Goal: Transaction & Acquisition: Book appointment/travel/reservation

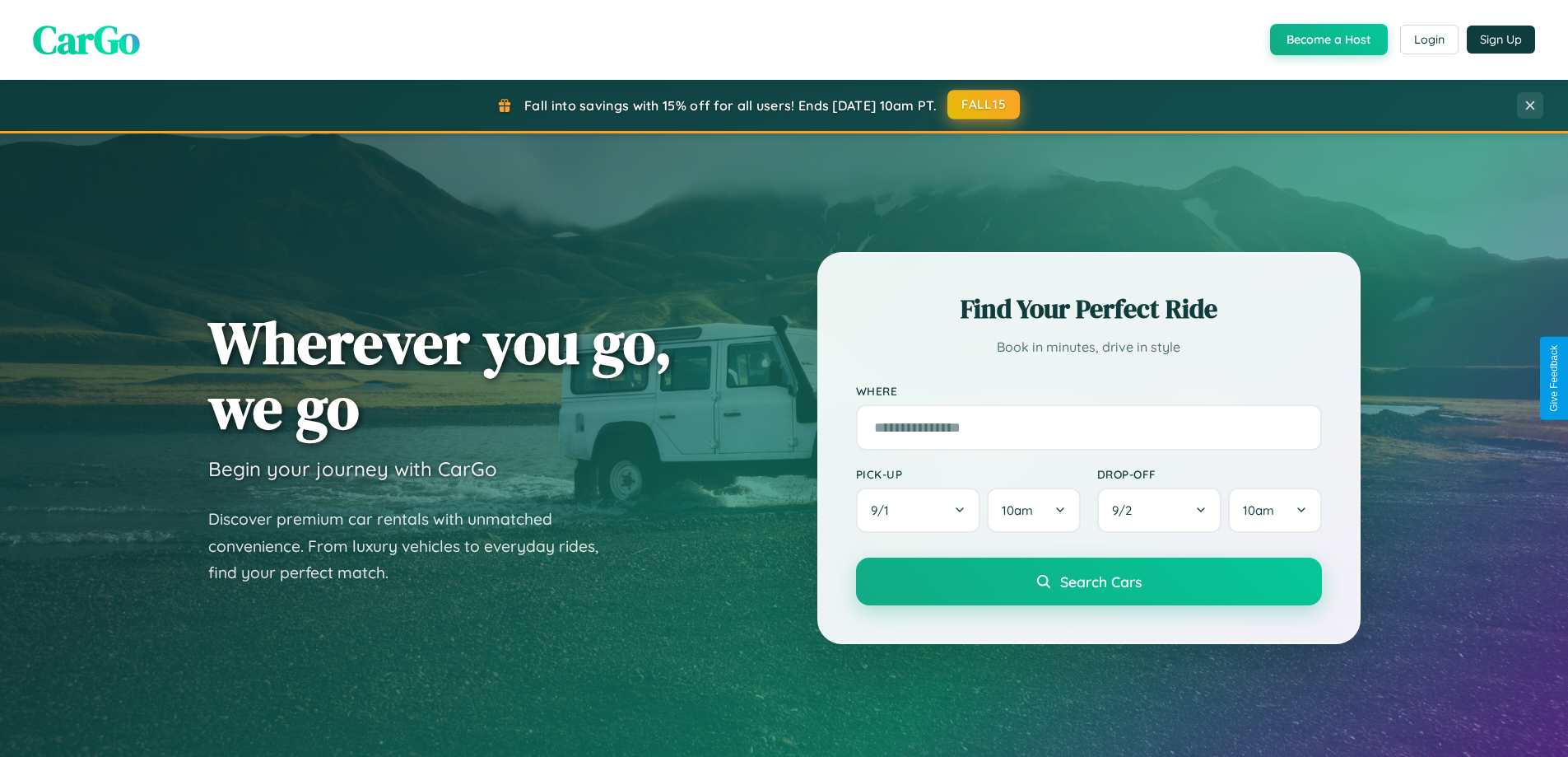
click at [985, 105] on button "FALL15" at bounding box center [984, 105] width 72 height 30
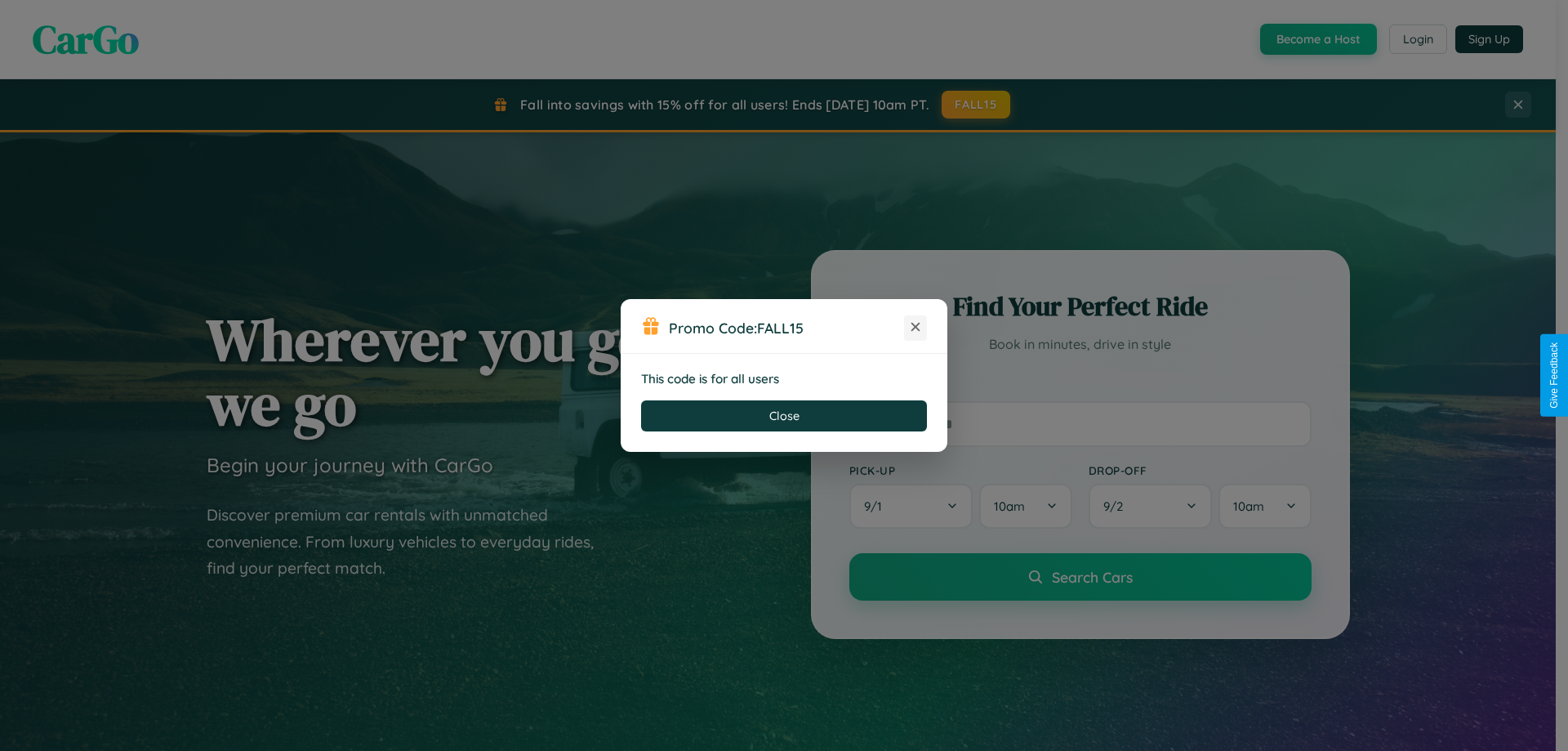
click at [916, 328] on icon at bounding box center [915, 326] width 17 height 17
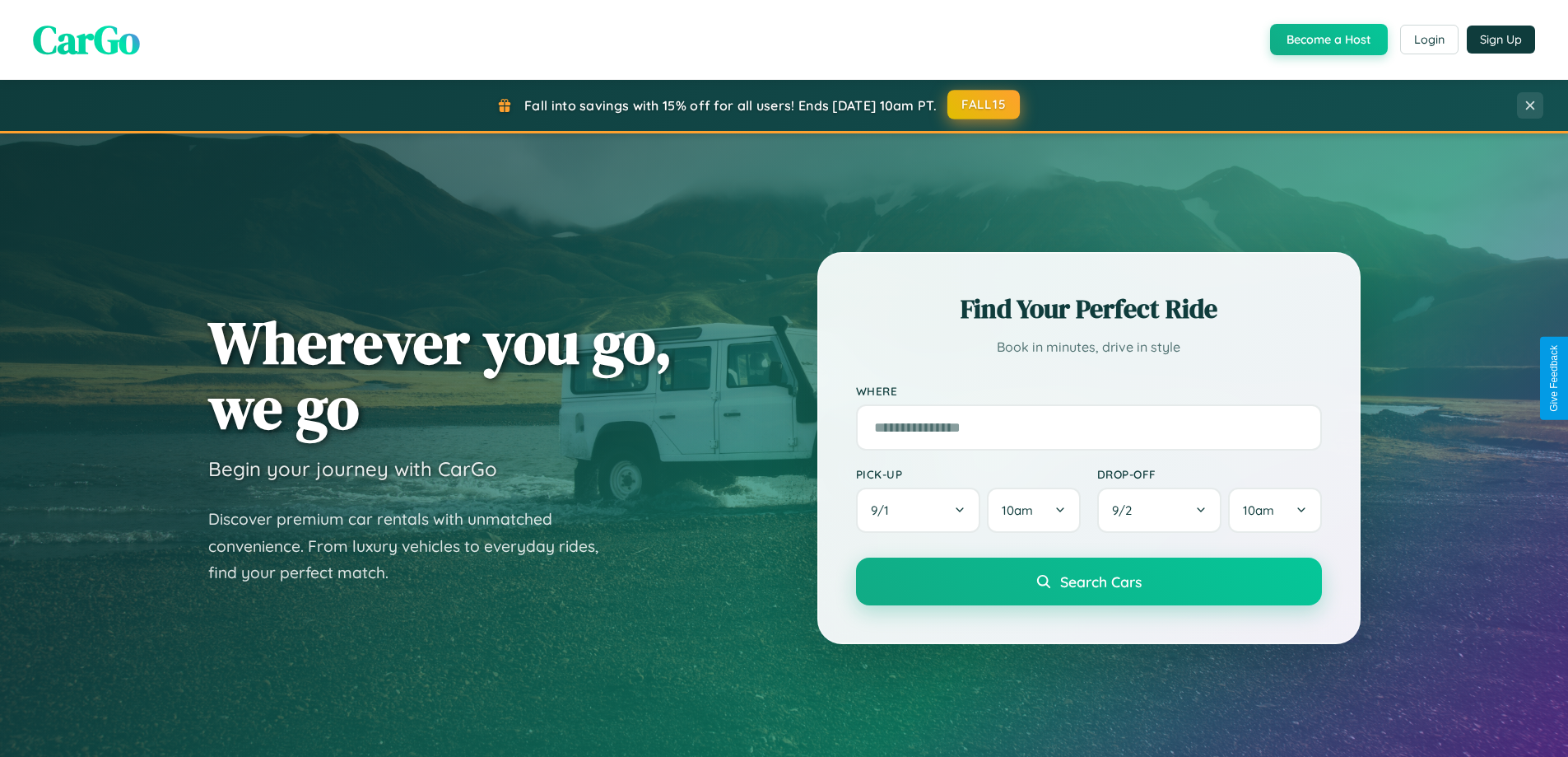
click at [985, 105] on button "FALL15" at bounding box center [984, 105] width 72 height 30
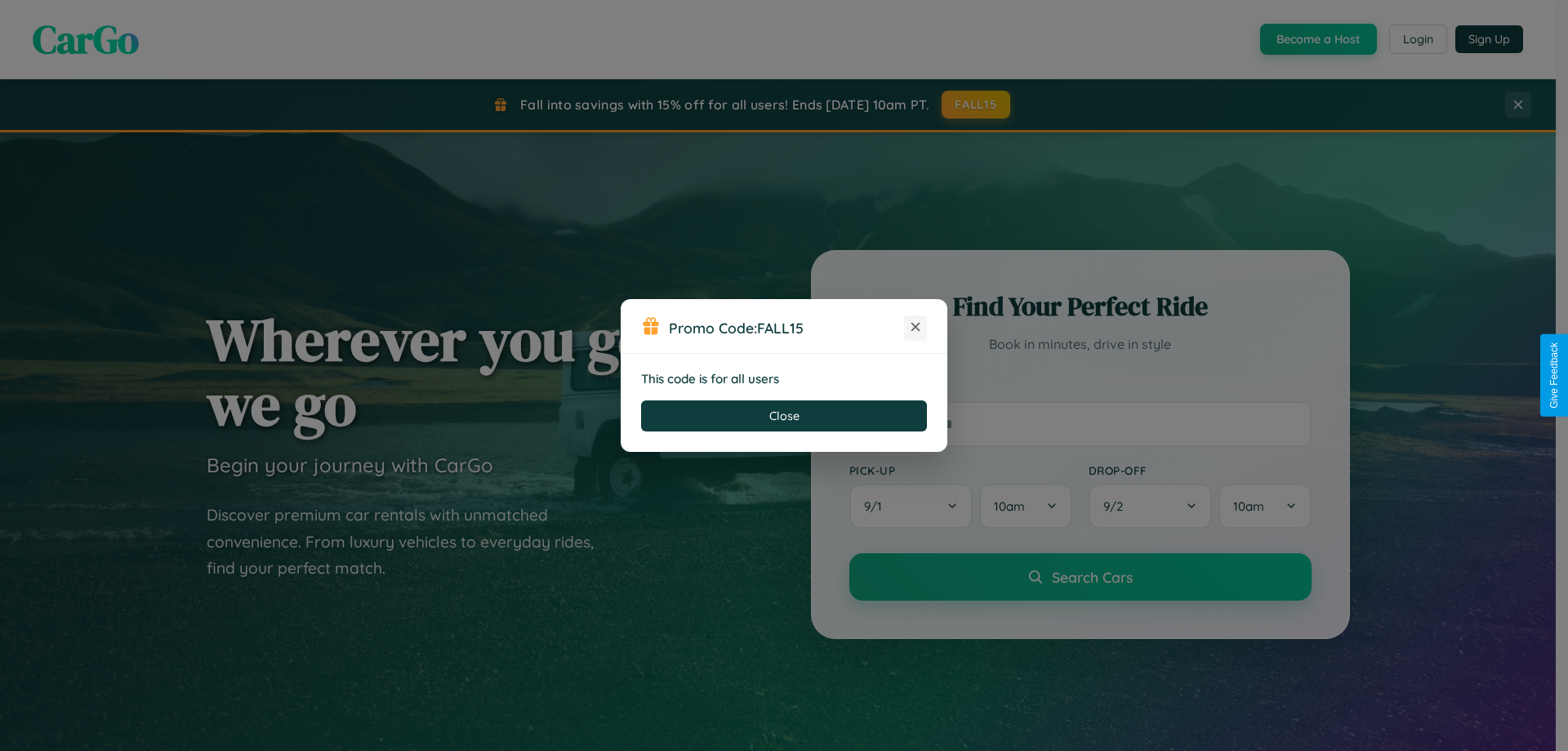
click at [916, 328] on icon at bounding box center [915, 326] width 17 height 17
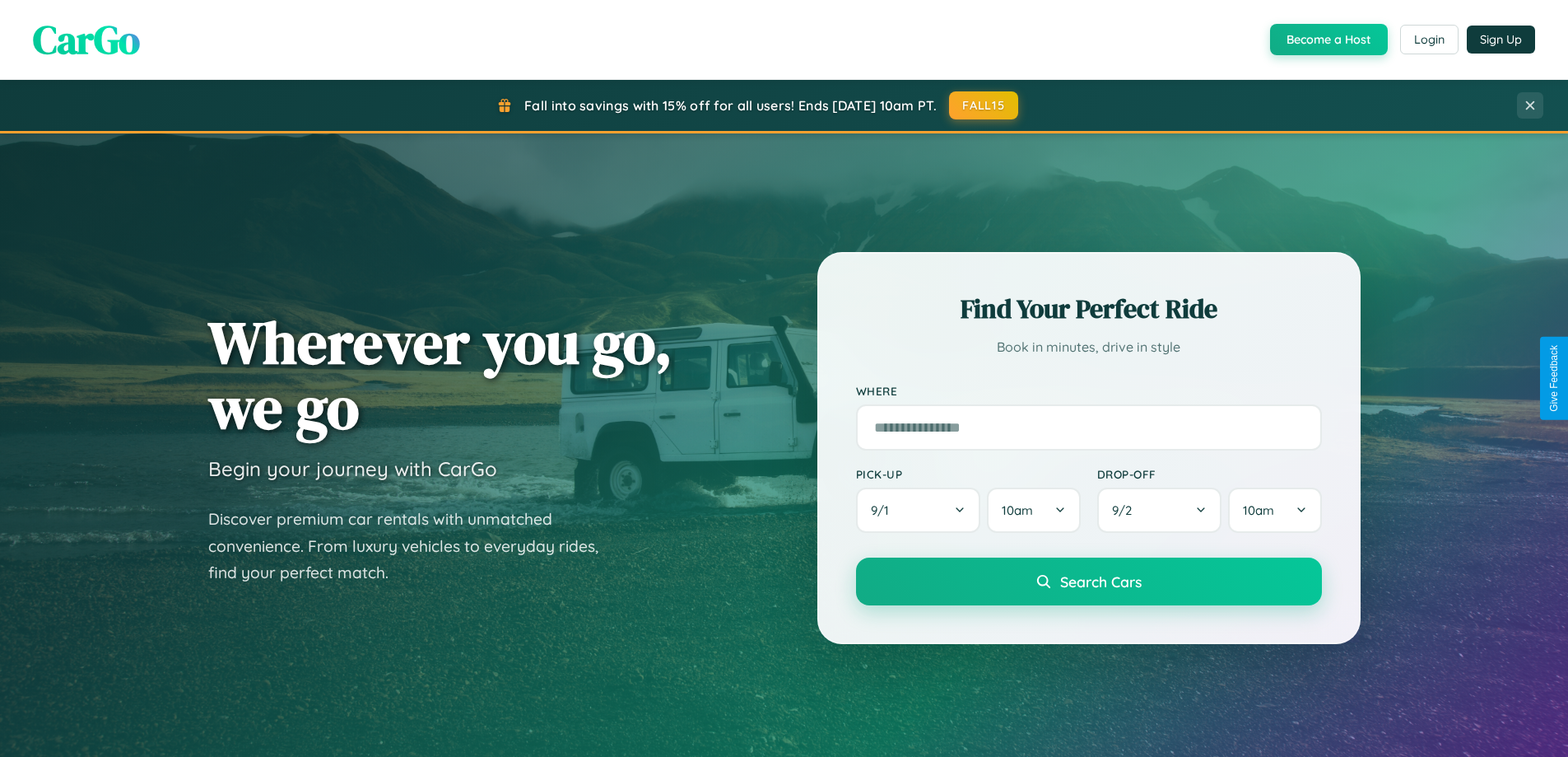
scroll to position [710, 0]
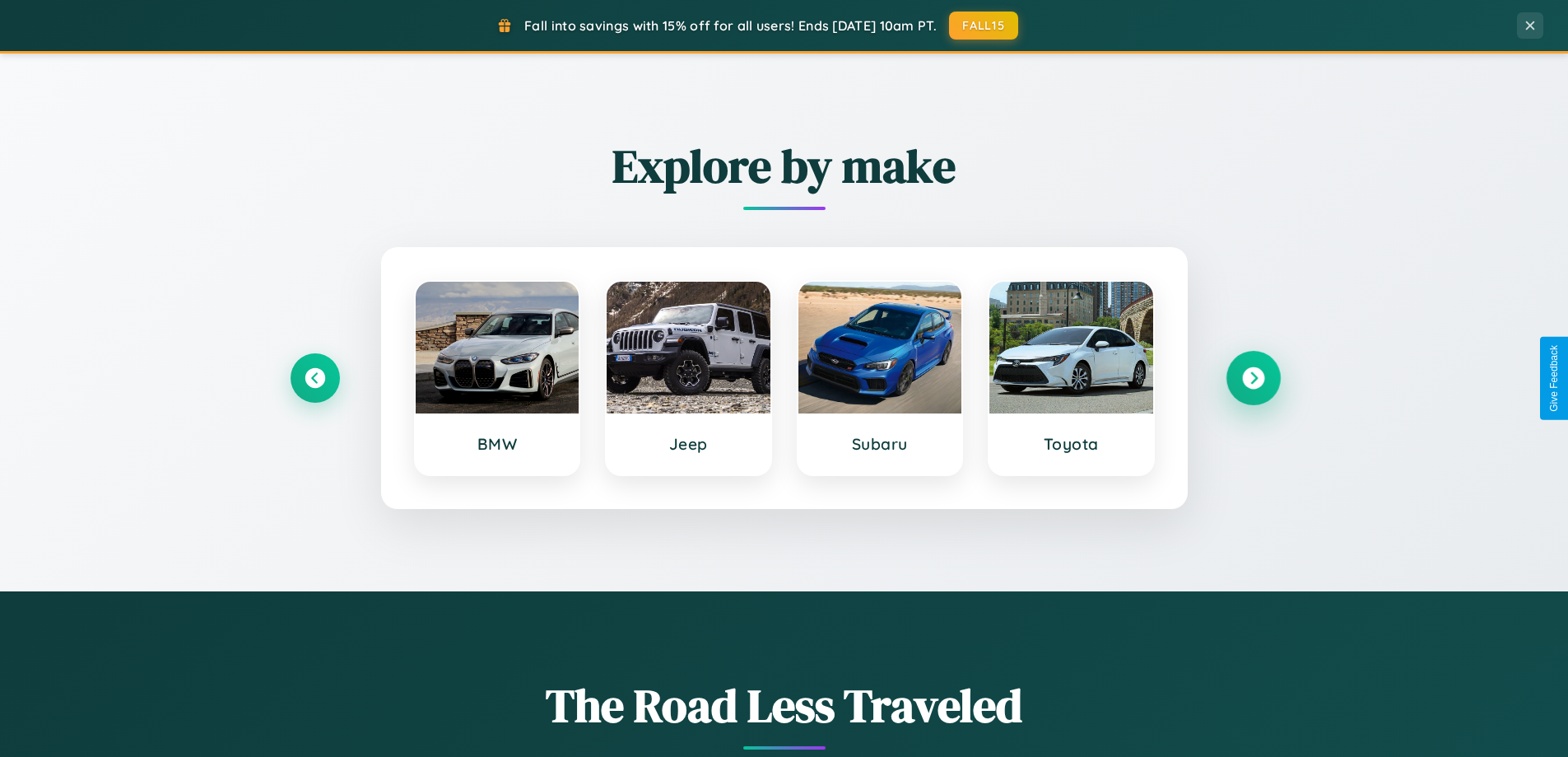
click at [1253, 378] on icon at bounding box center [1253, 378] width 22 height 22
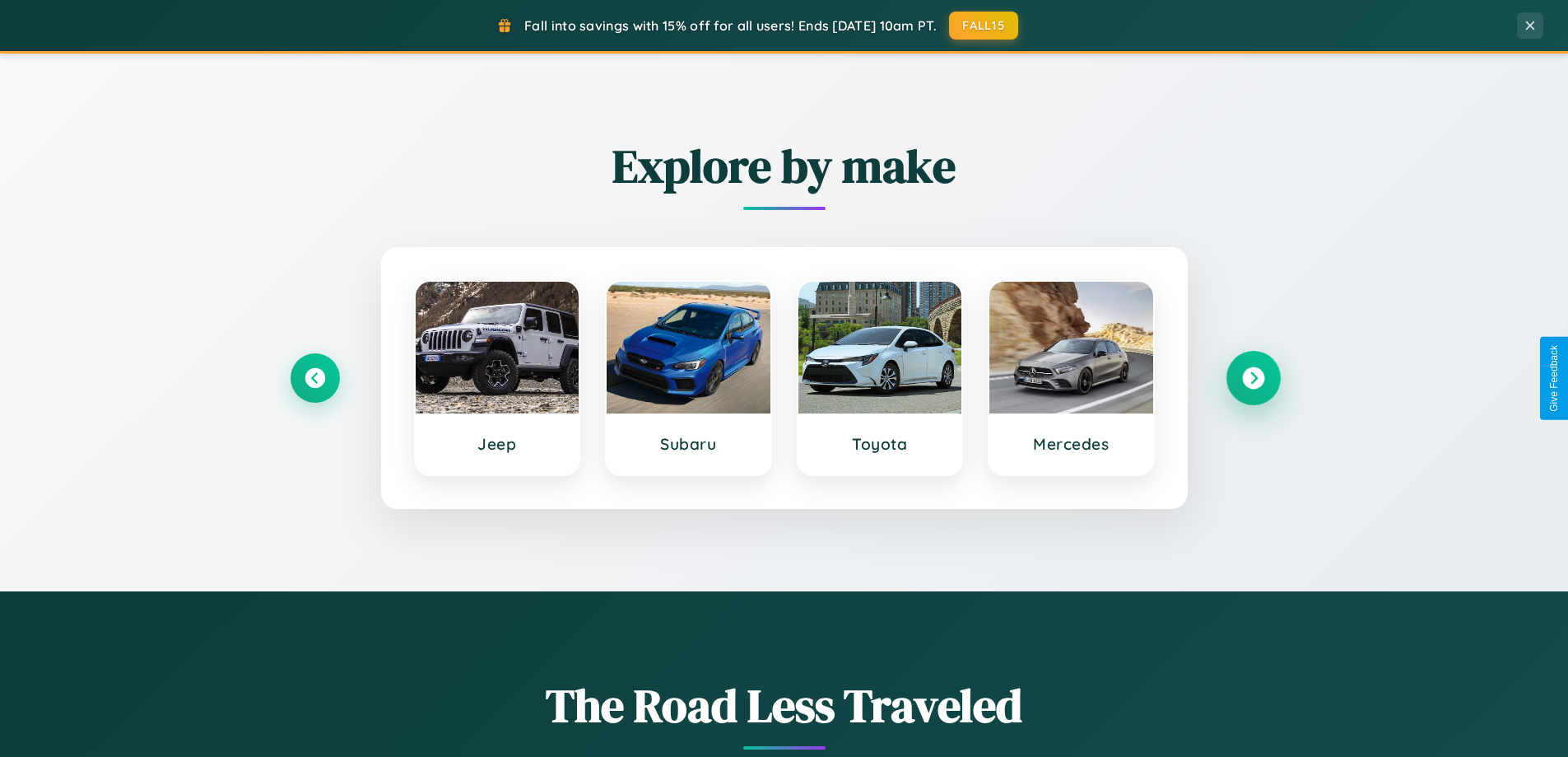
click at [1253, 378] on icon at bounding box center [1253, 378] width 22 height 22
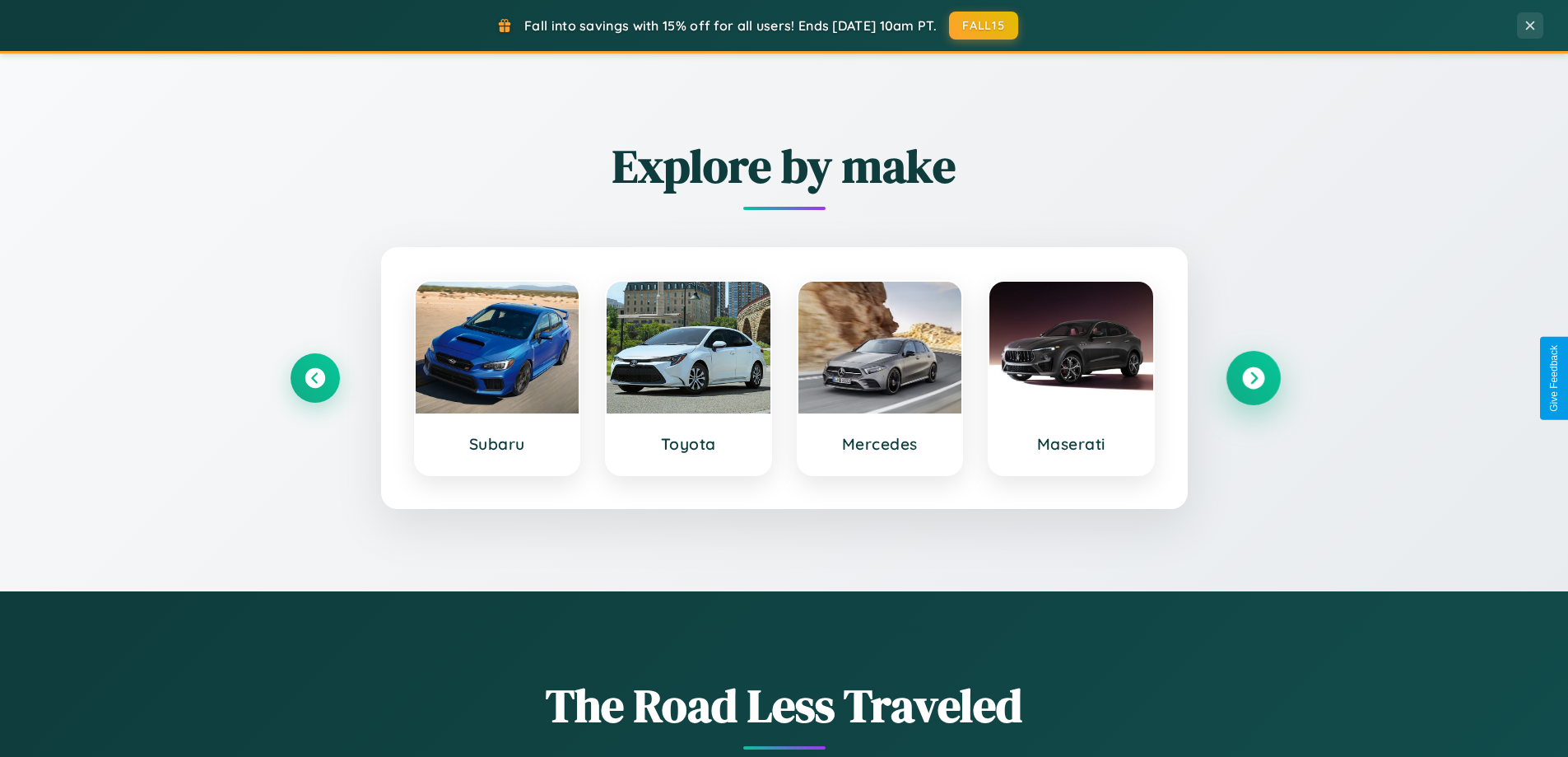
click at [1253, 378] on icon at bounding box center [1253, 378] width 22 height 22
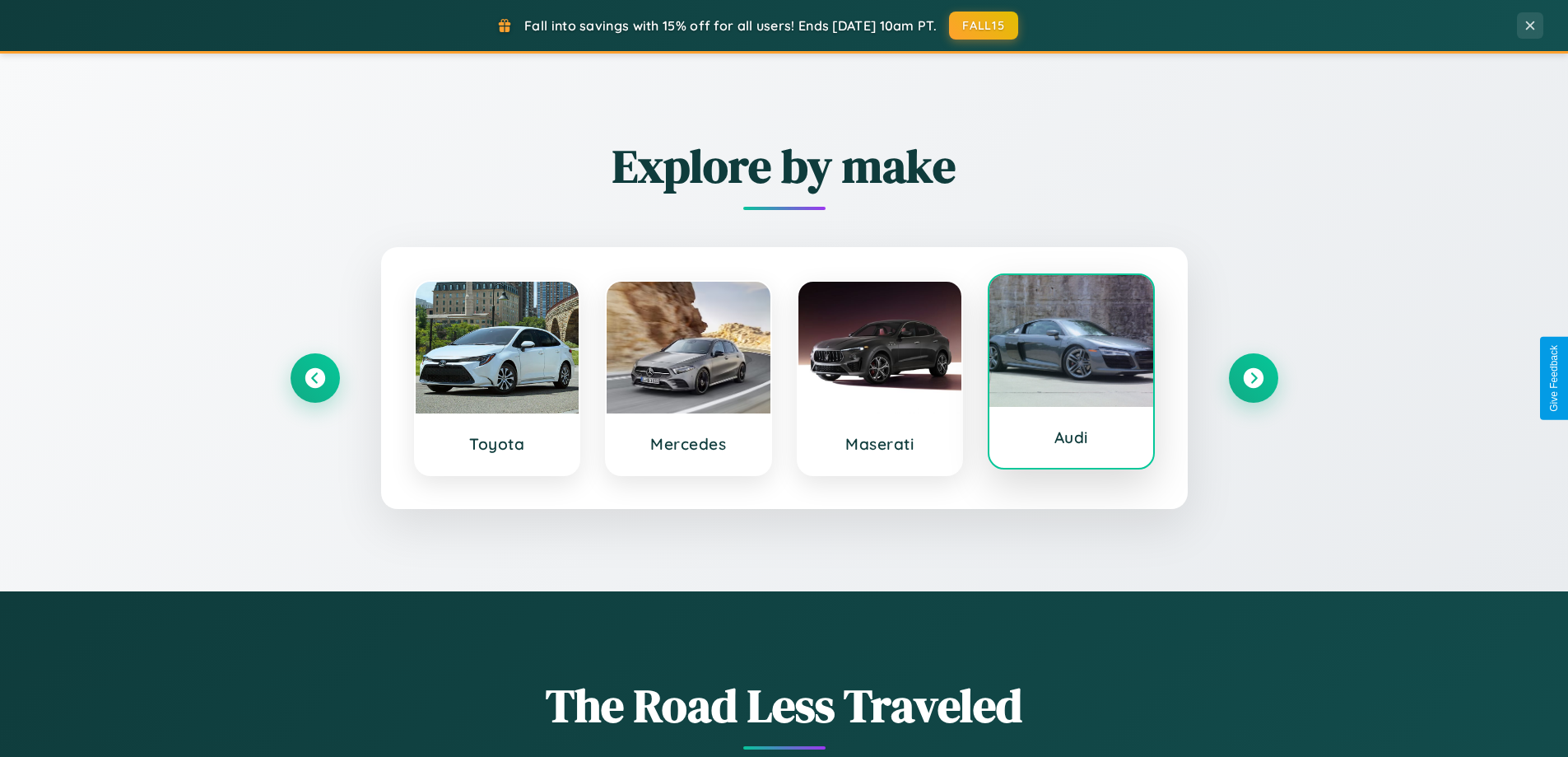
click at [1071, 375] on div at bounding box center [1071, 341] width 164 height 132
